Goal: Task Accomplishment & Management: Manage account settings

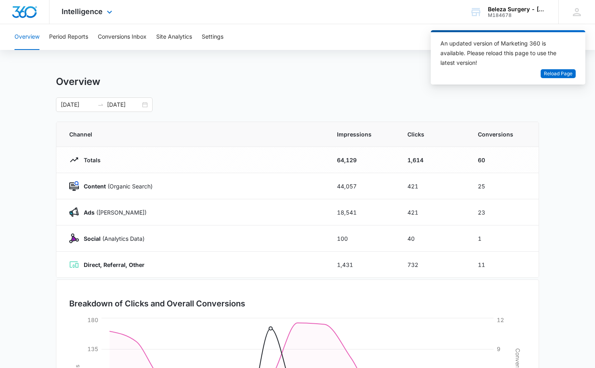
click at [33, 9] on img "Dashboard" at bounding box center [25, 12] width 26 height 12
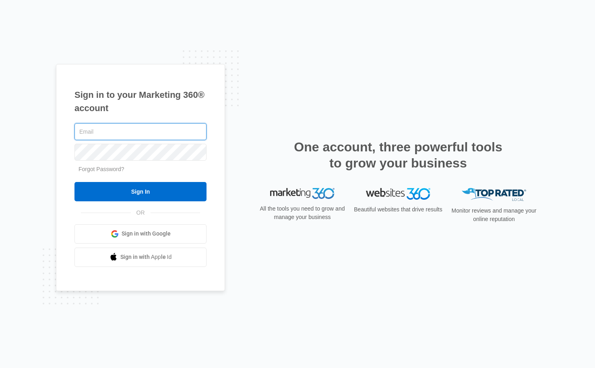
type input "drhix@belezasurgery.com"
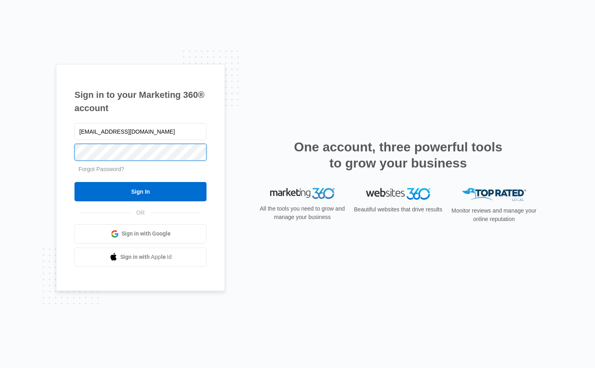
click at [140, 191] on input "Sign In" at bounding box center [140, 191] width 132 height 19
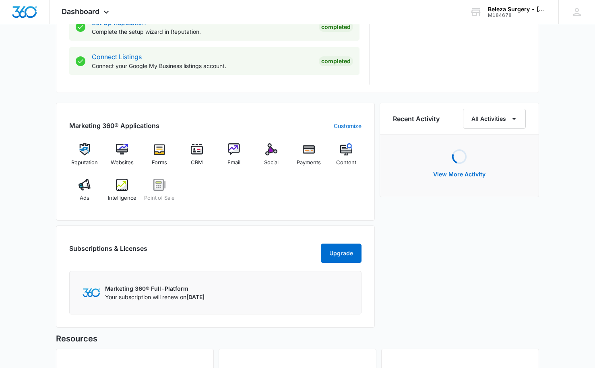
scroll to position [423, 0]
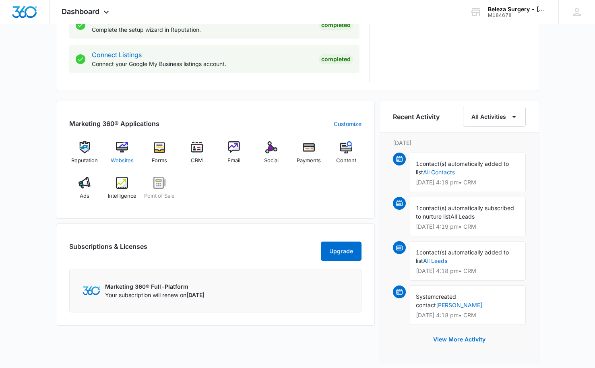
click at [123, 158] on span "Websites" at bounding box center [122, 160] width 23 height 8
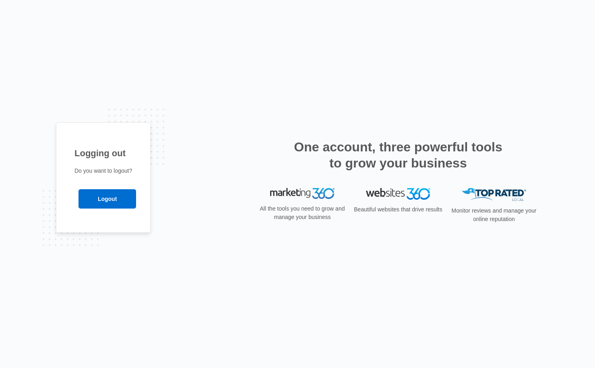
click at [95, 221] on div "Logging out Do you want to logout? Logout" at bounding box center [103, 177] width 95 height 110
click at [99, 152] on h1 "Logging out" at bounding box center [103, 152] width 58 height 13
click at [302, 193] on img at bounding box center [302, 193] width 64 height 11
click at [319, 198] on img at bounding box center [302, 193] width 64 height 11
click at [321, 195] on img at bounding box center [302, 193] width 64 height 11
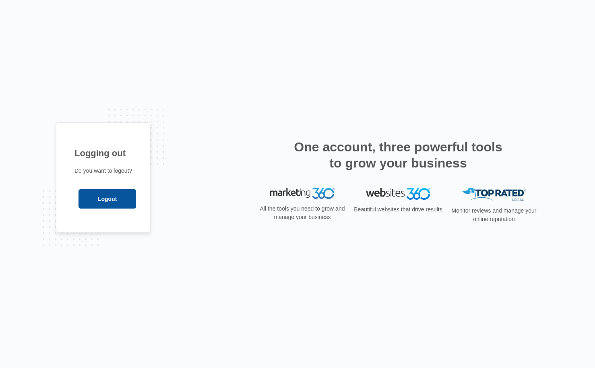
click at [136, 202] on input "Logout" at bounding box center [107, 198] width 58 height 19
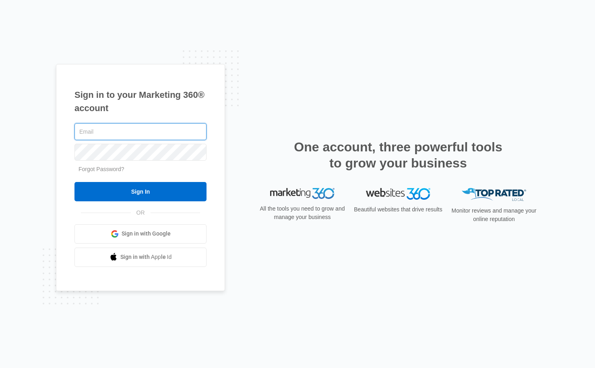
type input "drhix@belezasurgery.com"
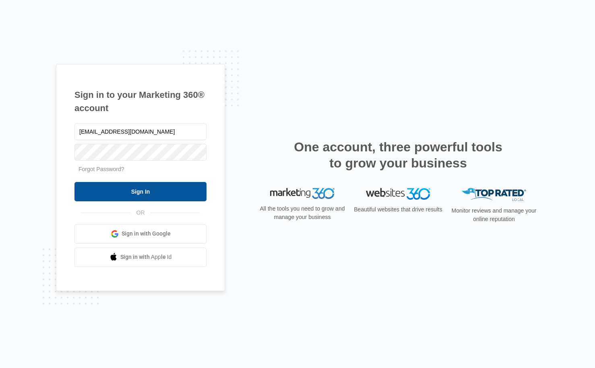
click at [184, 200] on input "Sign In" at bounding box center [140, 191] width 132 height 19
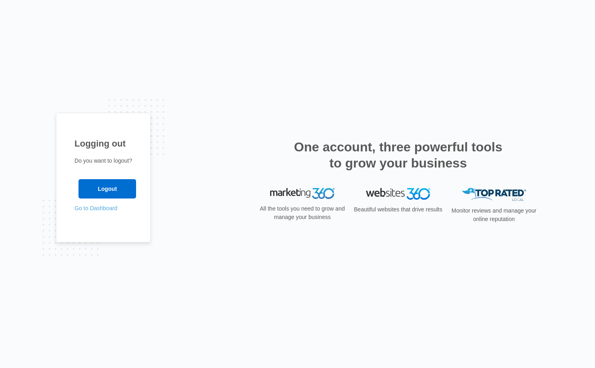
click at [103, 207] on link "Go to Dashboard" at bounding box center [95, 208] width 43 height 6
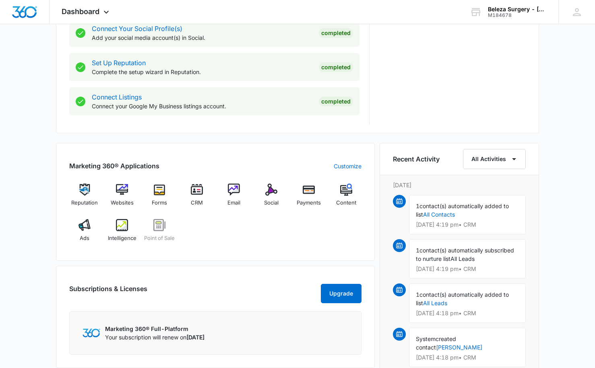
scroll to position [384, 0]
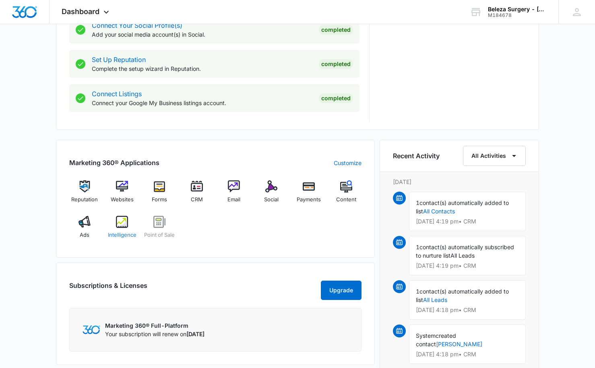
click at [130, 232] on span "Intelligence" at bounding box center [122, 235] width 29 height 8
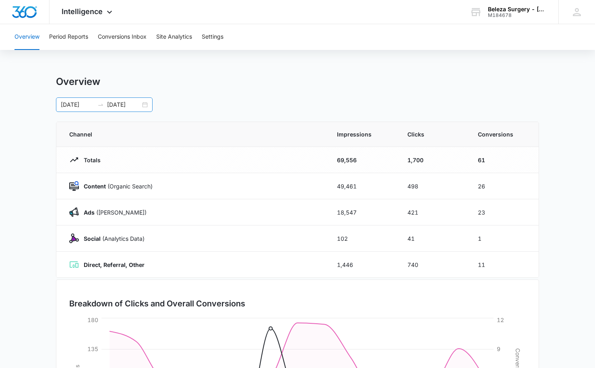
click at [145, 102] on div "[DATE] [DATE]" at bounding box center [104, 104] width 97 height 14
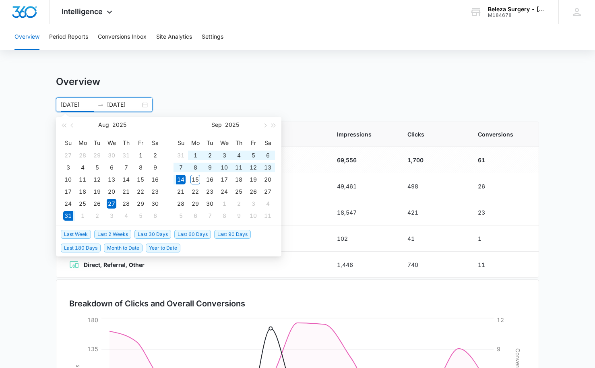
click at [123, 235] on span "Last 2 Weeks" at bounding box center [112, 234] width 37 height 9
type input "[DATE]"
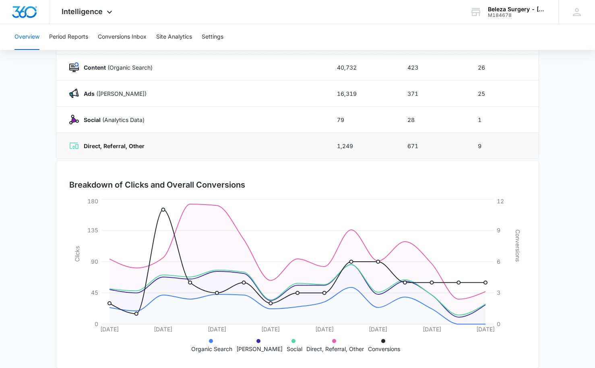
scroll to position [119, 0]
